Goal: Check status

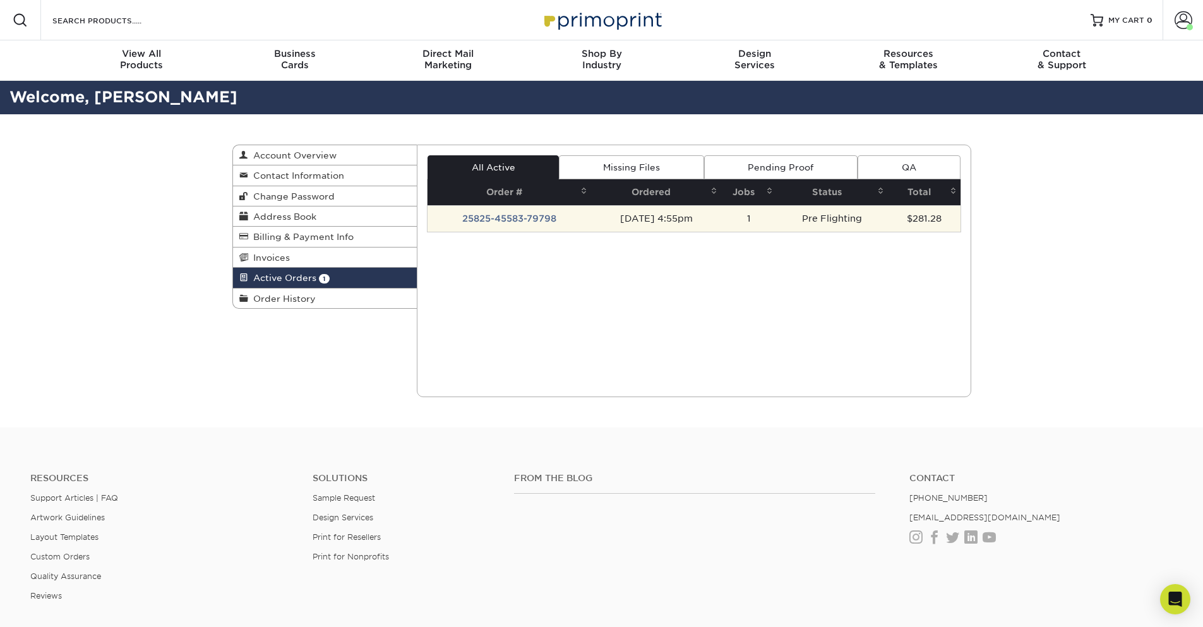
click at [495, 215] on td "25825-45583-79798" at bounding box center [510, 218] width 164 height 27
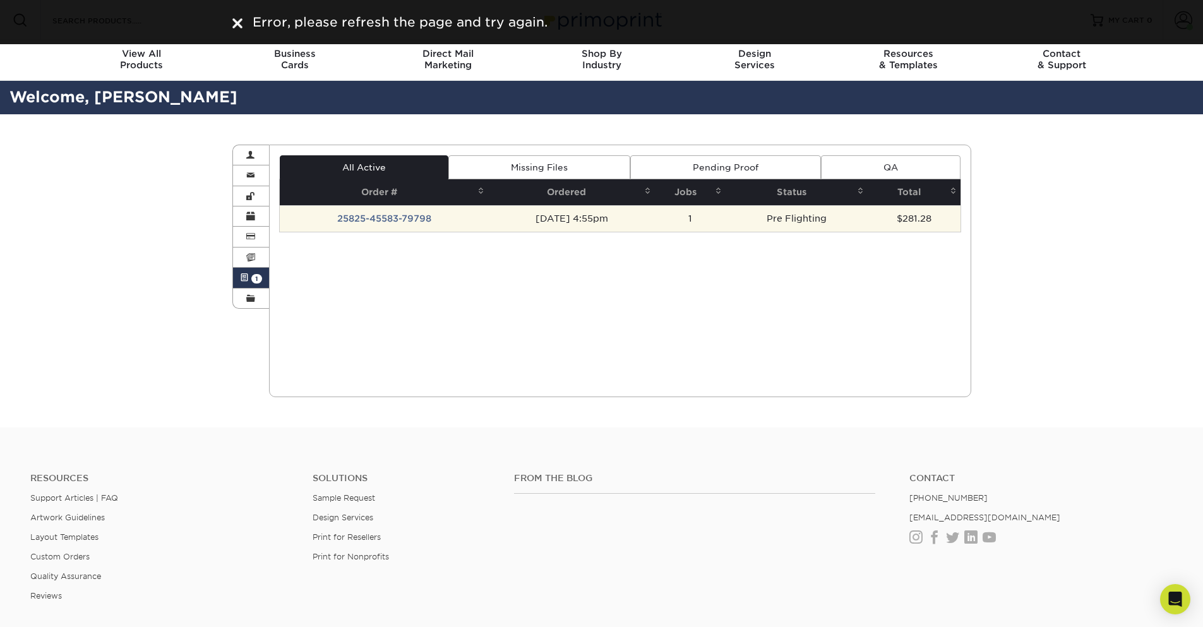
click at [383, 214] on td "25825-45583-79798" at bounding box center [384, 218] width 208 height 27
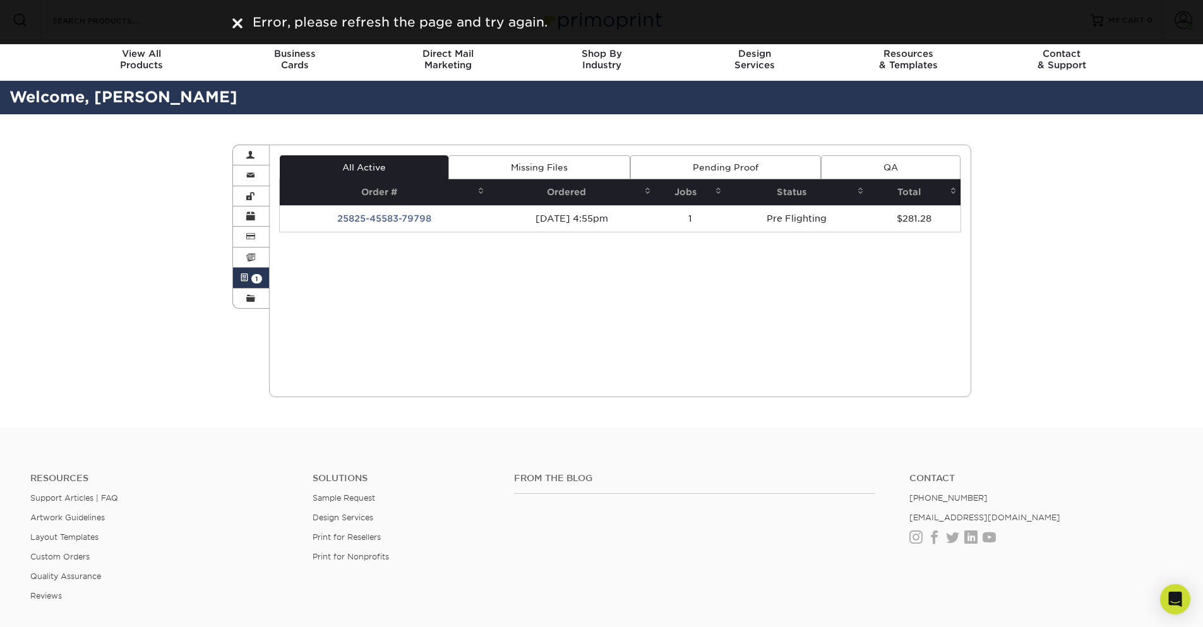
click at [234, 22] on img at bounding box center [237, 23] width 10 height 10
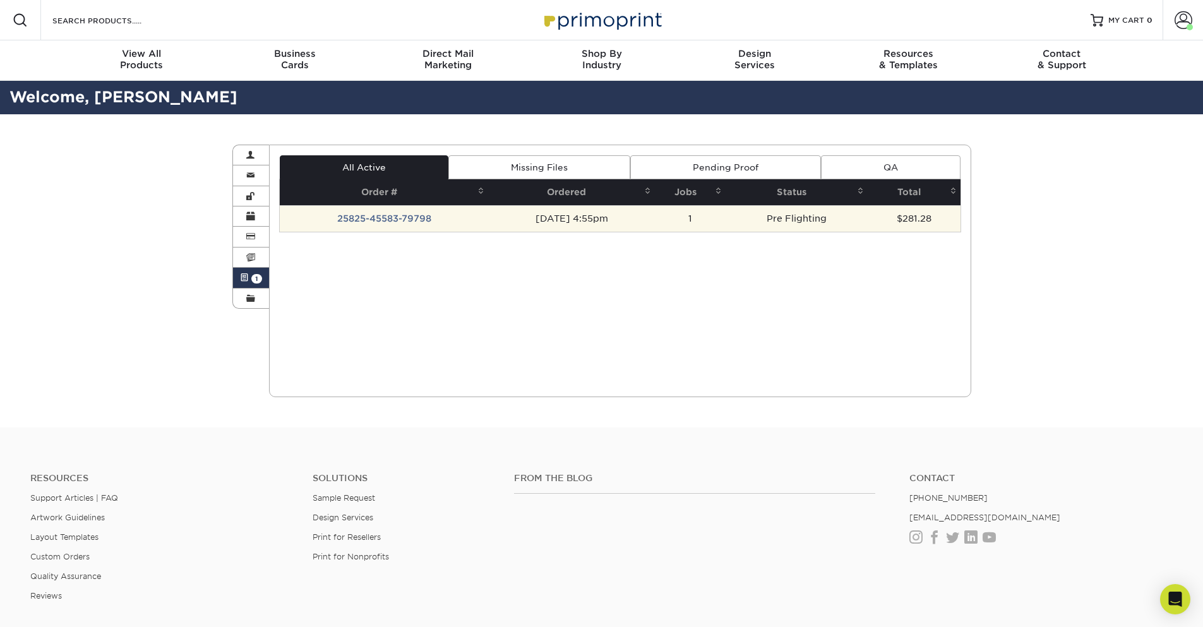
click at [359, 219] on td "25825-45583-79798" at bounding box center [384, 218] width 208 height 27
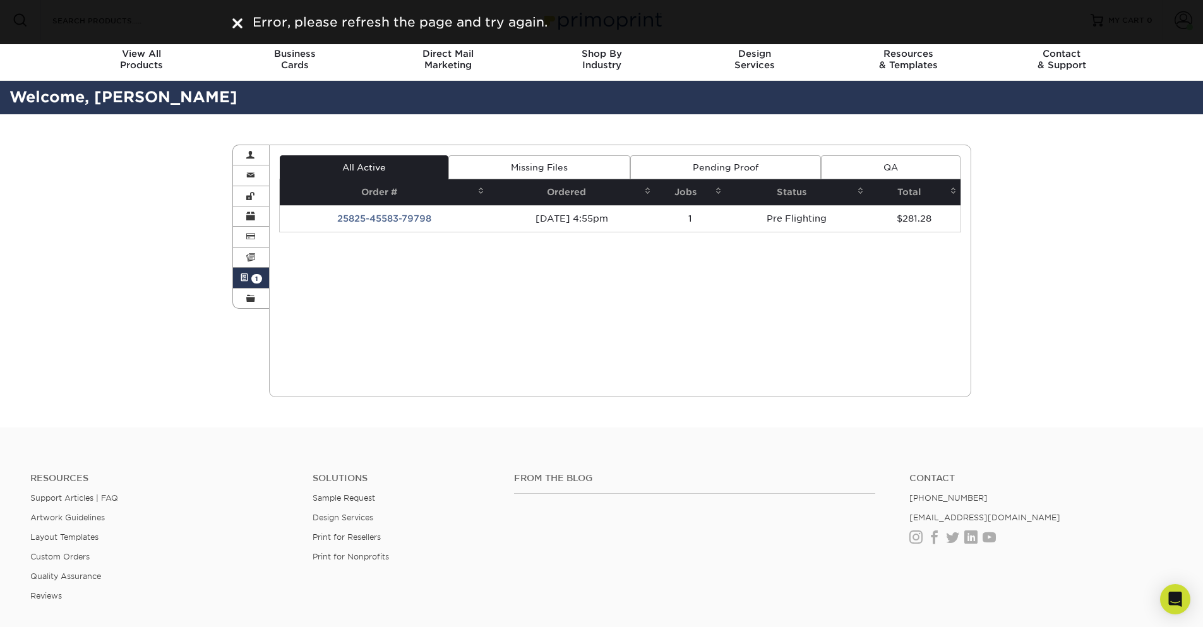
click at [237, 21] on img at bounding box center [237, 23] width 10 height 10
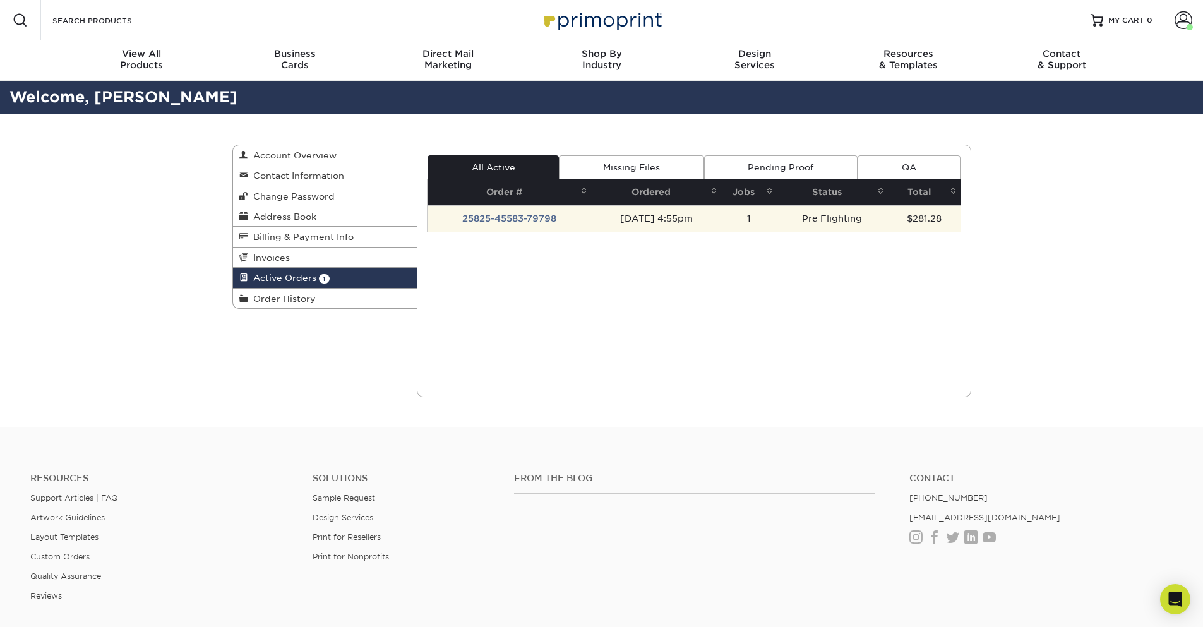
click at [472, 220] on td "25825-45583-79798" at bounding box center [510, 218] width 164 height 27
